Goal: Task Accomplishment & Management: Manage account settings

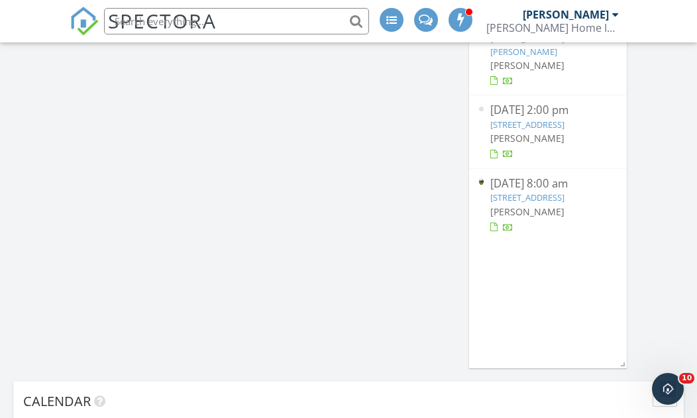
scroll to position [706, 0]
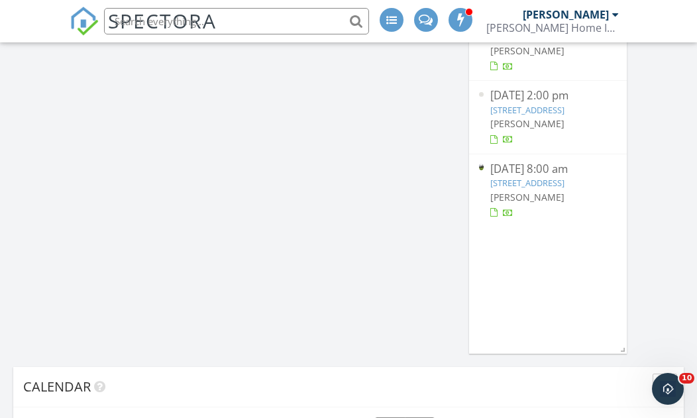
click at [507, 189] on link "[STREET_ADDRESS]" at bounding box center [527, 183] width 74 height 12
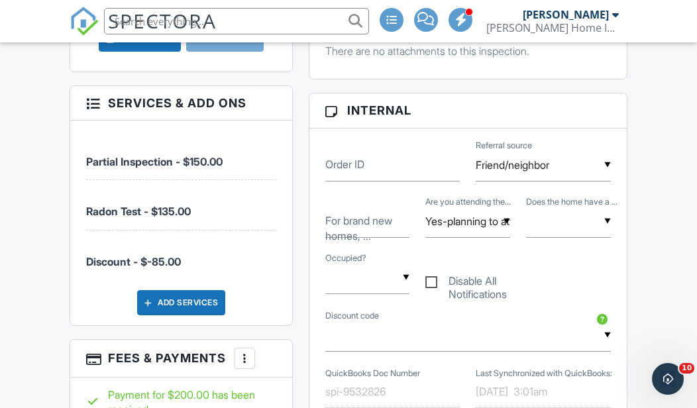
scroll to position [795, 0]
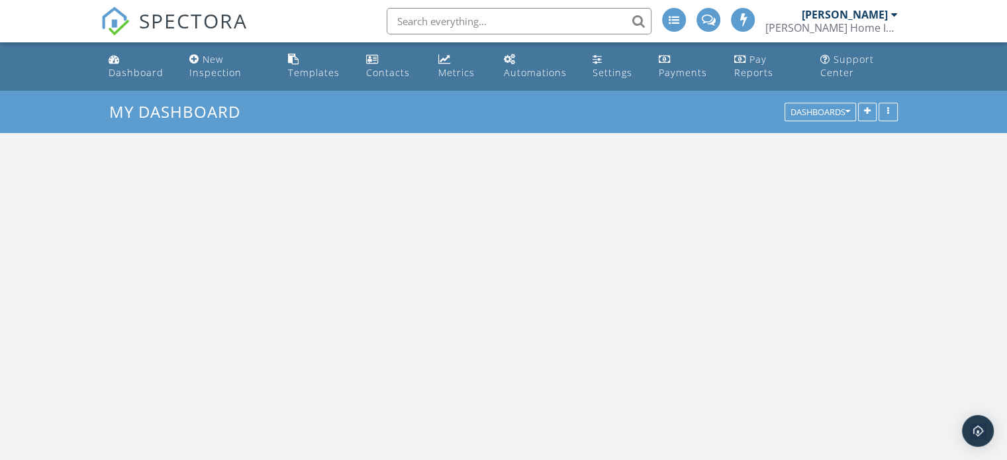
scroll to position [1689, 1028]
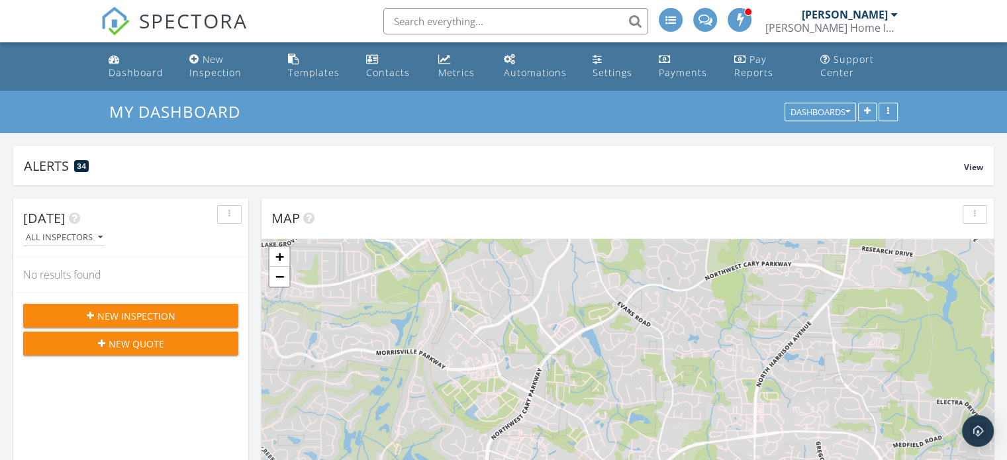
click at [449, 21] on input "text" at bounding box center [515, 21] width 265 height 26
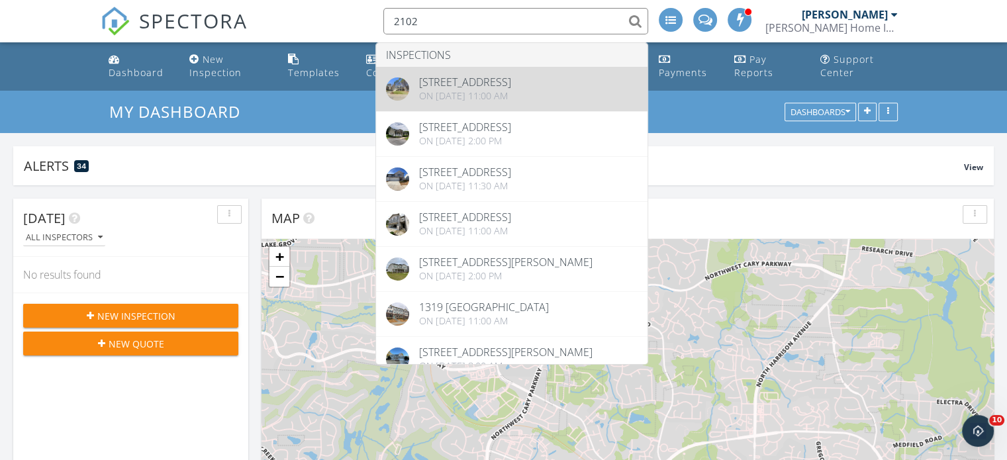
type input "2102"
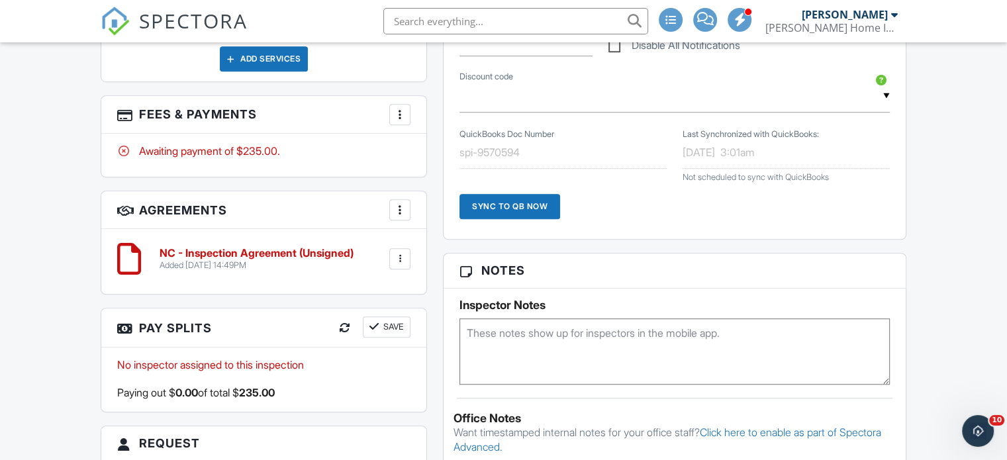
scroll to position [971, 0]
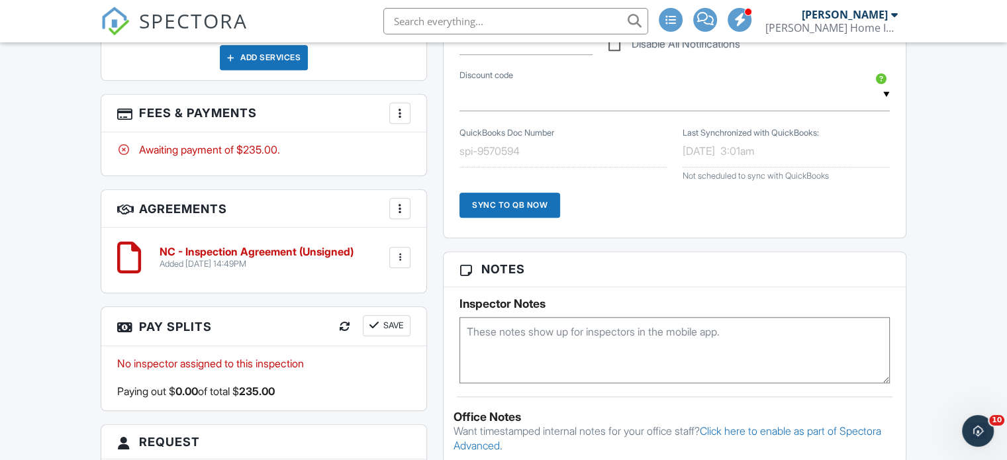
click at [404, 256] on div at bounding box center [399, 257] width 13 height 13
click at [355, 356] on li "Delete" at bounding box center [364, 360] width 75 height 33
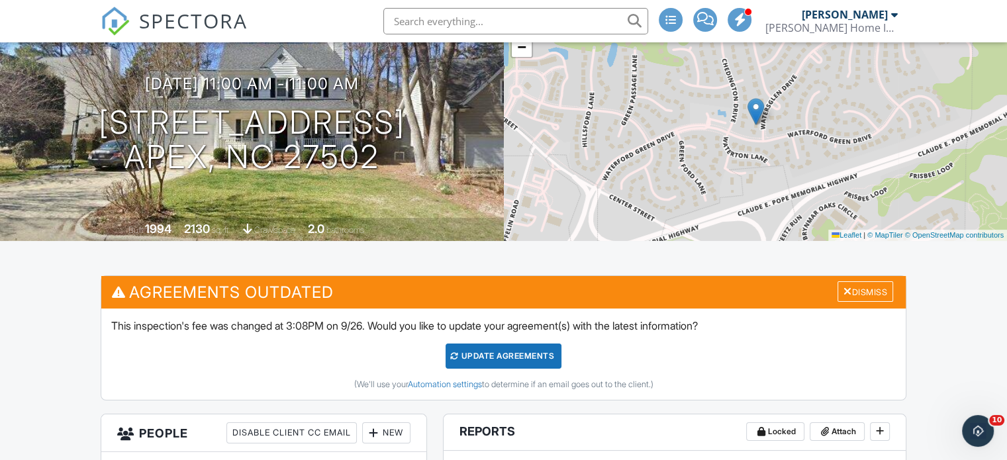
scroll to position [101, 0]
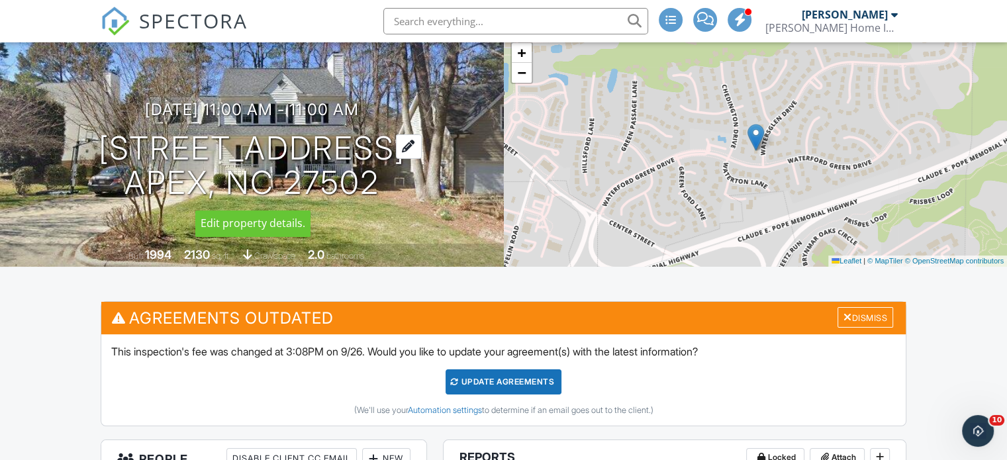
drag, startPoint x: 393, startPoint y: 187, endPoint x: 82, endPoint y: 142, distance: 313.8
click at [99, 142] on h1 "2102 Watersglen Dr Apex, NC 27502" at bounding box center [252, 166] width 307 height 70
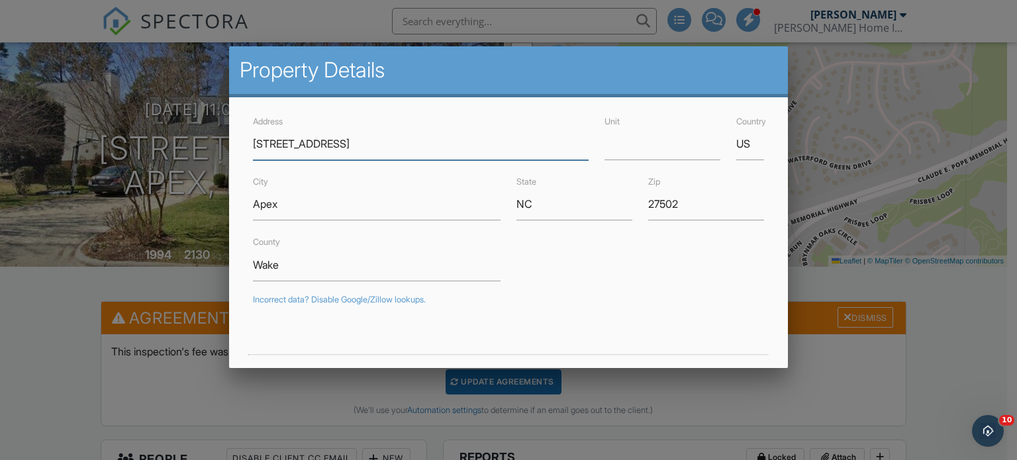
drag, startPoint x: 93, startPoint y: 142, endPoint x: 426, endPoint y: 151, distance: 333.9
click at [426, 151] on input "2102 Watersglen Dr" at bounding box center [421, 144] width 336 height 32
click at [855, 118] on div at bounding box center [508, 221] width 1017 height 575
